Goal: Find specific page/section: Find specific page/section

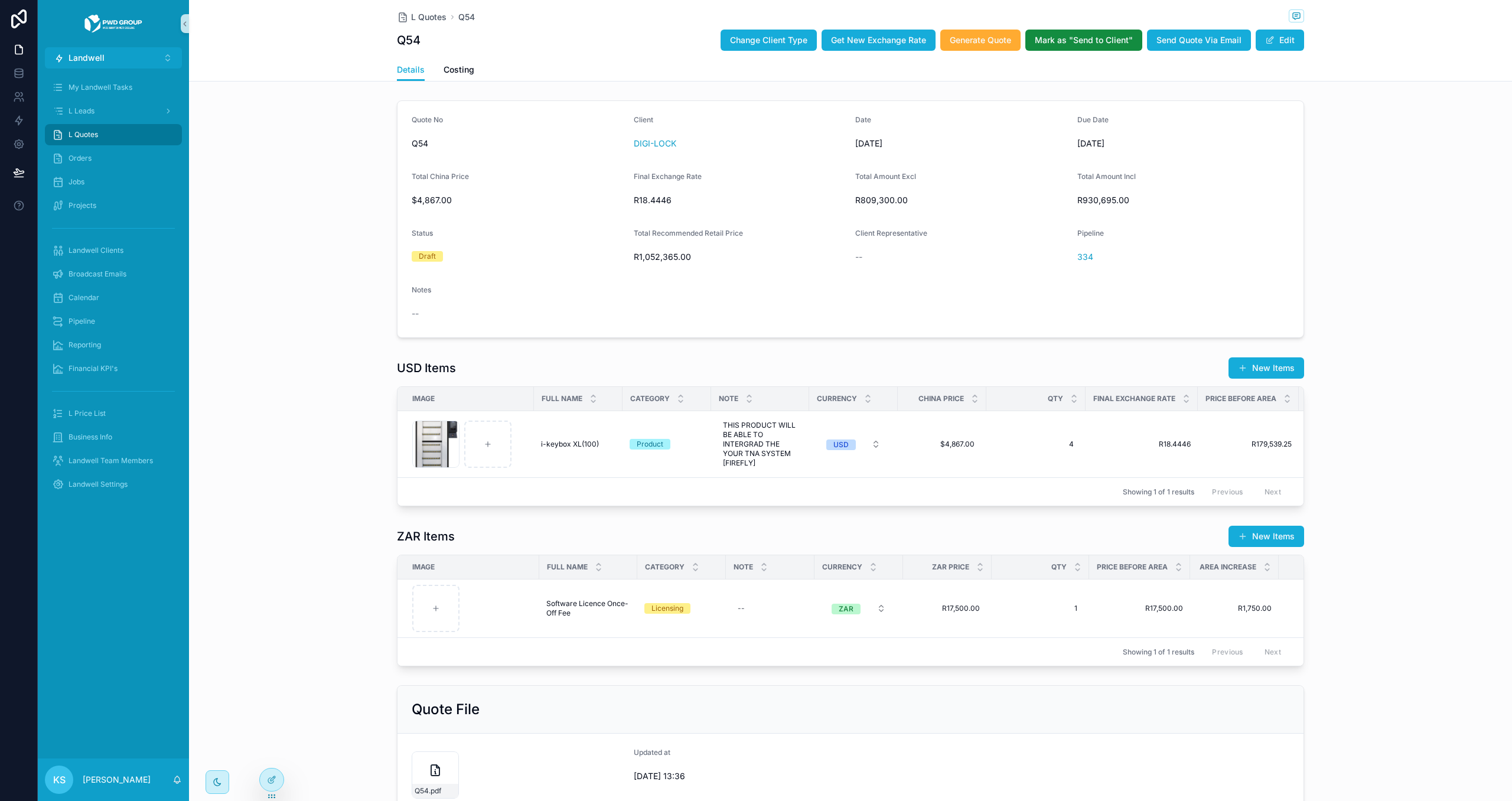
scroll to position [98, 0]
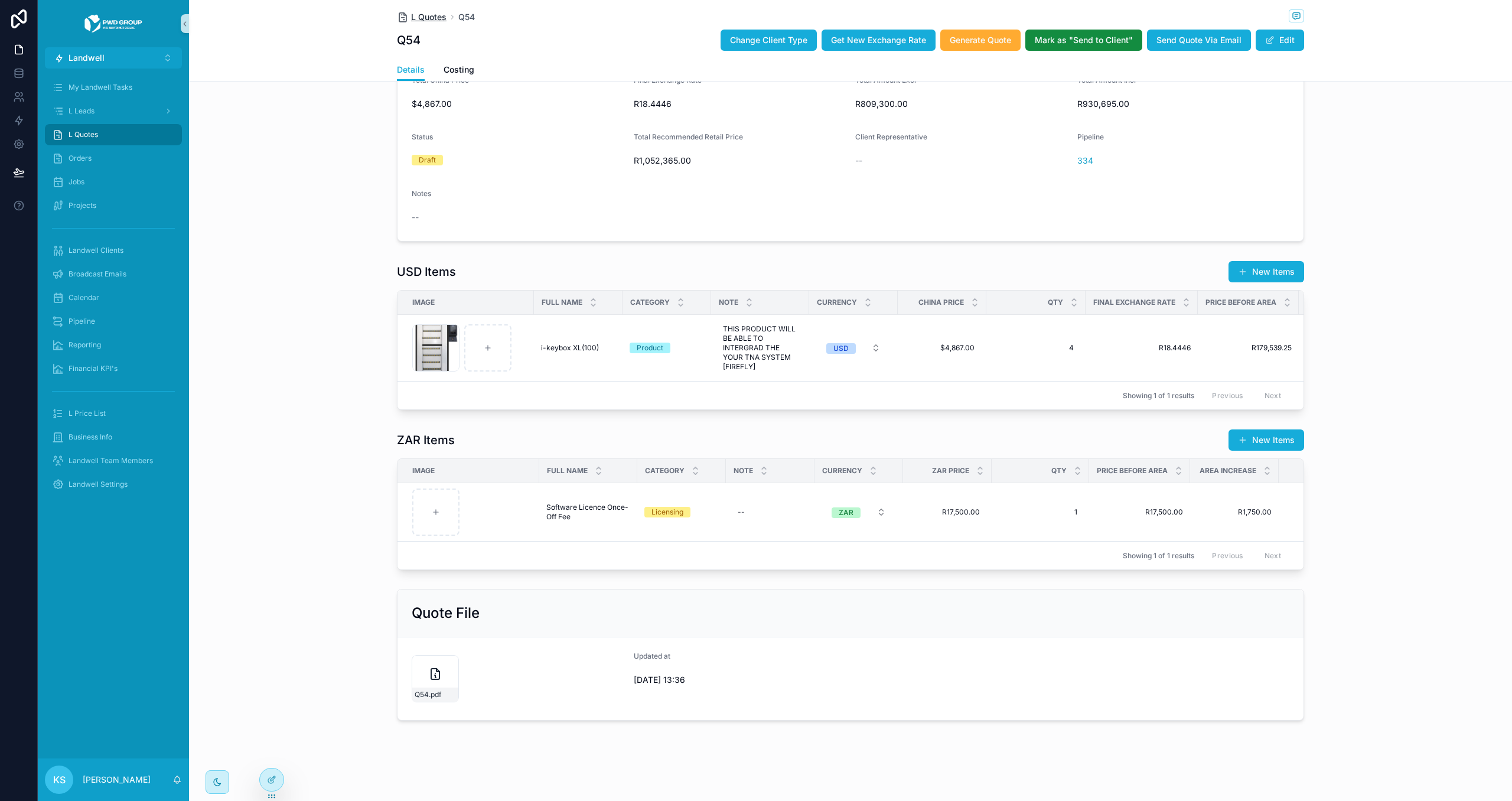
click at [431, 19] on span "L Quotes" at bounding box center [429, 17] width 35 height 12
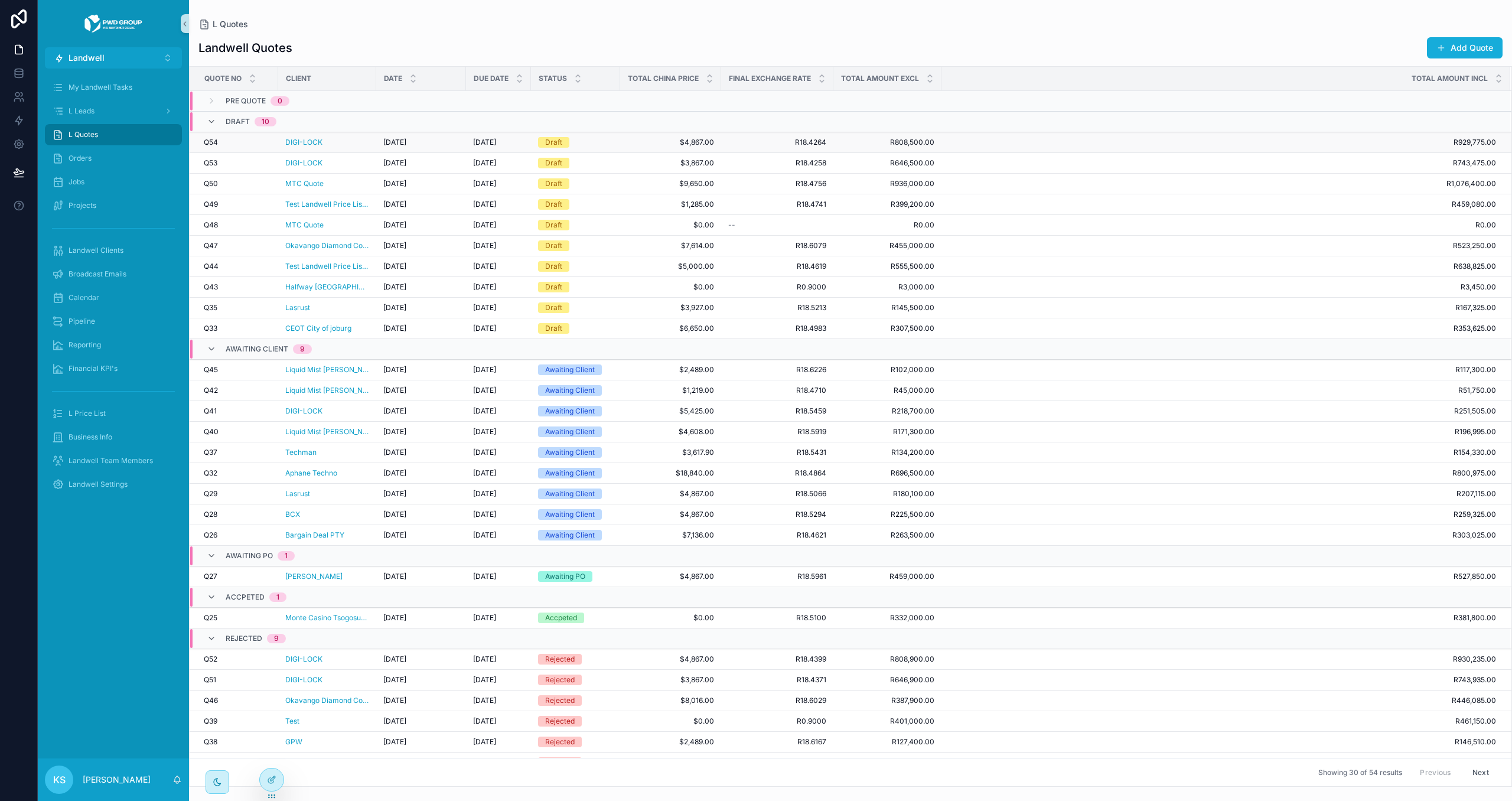
click at [365, 144] on div "DIGI-LOCK" at bounding box center [327, 142] width 84 height 9
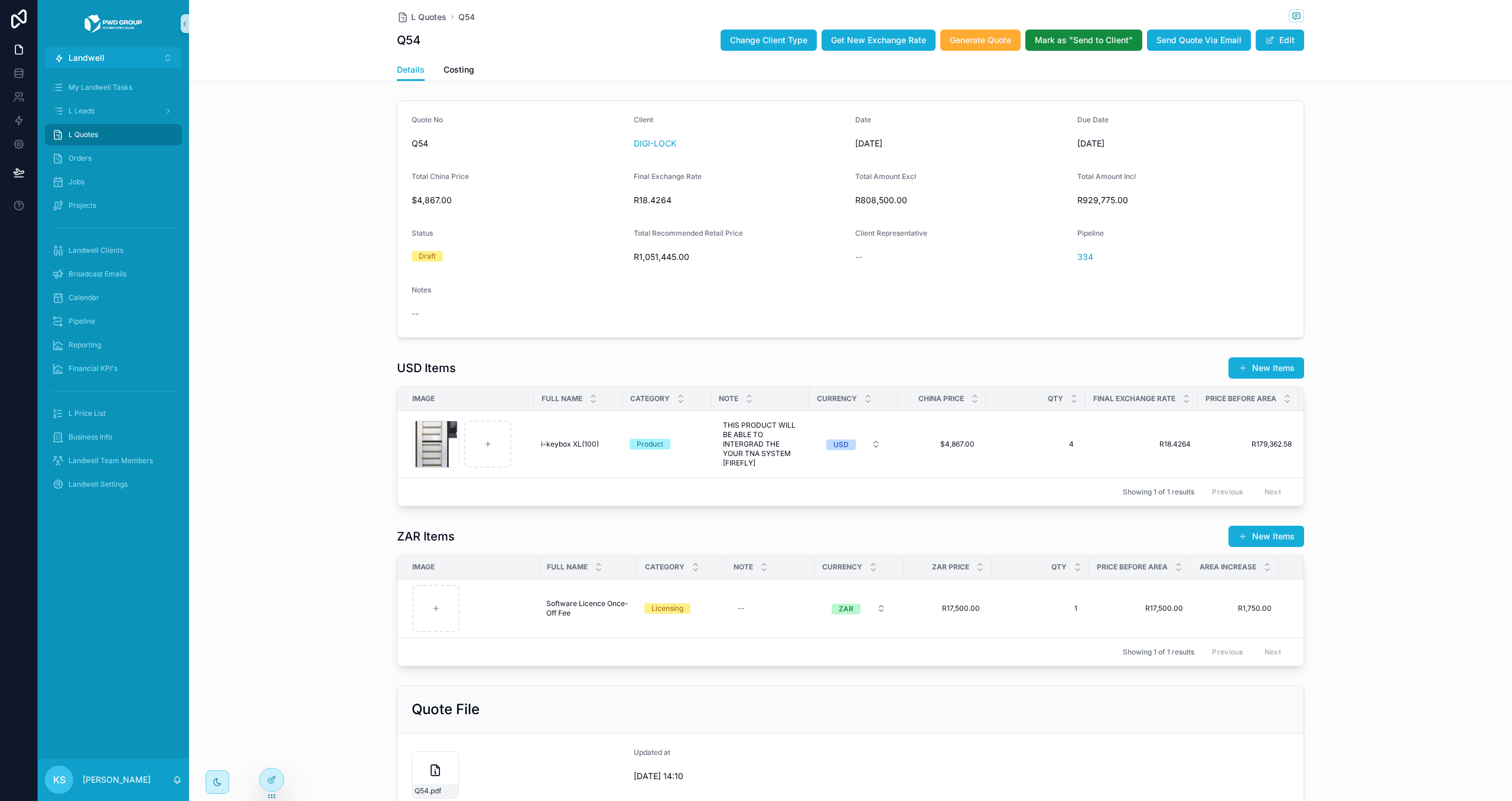
scroll to position [98, 0]
